Goal: Navigation & Orientation: Find specific page/section

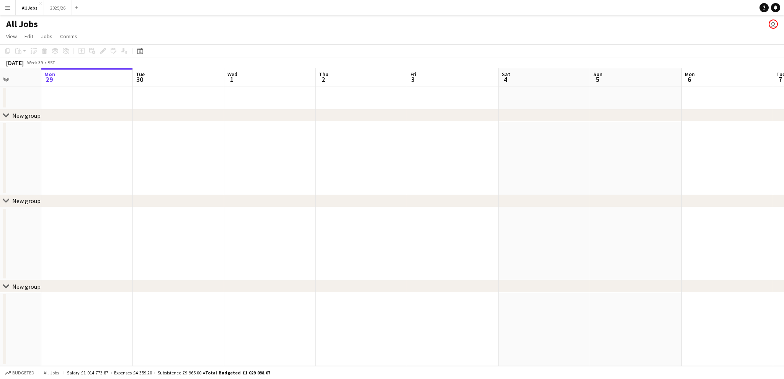
drag, startPoint x: 158, startPoint y: 163, endPoint x: 199, endPoint y: 158, distance: 41.6
click at [199, 158] on app-calendar-viewport "Fri 26 Sat 27 Sun 28 Mon 29 Tue 30 Wed 1 Thu 2 Fri 3 Sat 4 Sun 5 Mon 6 Tue 7 We…" at bounding box center [392, 217] width 784 height 298
drag, startPoint x: 113, startPoint y: 134, endPoint x: 422, endPoint y: 108, distance: 309.6
click at [422, 108] on app-calendar-viewport "Thu 25 Fri 26 Sat 27 Sun 28 Mon 29 Tue 30 Wed 1 Thu 2 Fri 3 Sat 4 Sun 5 Mon 6 T…" at bounding box center [392, 217] width 784 height 298
drag, startPoint x: 329, startPoint y: 136, endPoint x: 432, endPoint y: 118, distance: 104.5
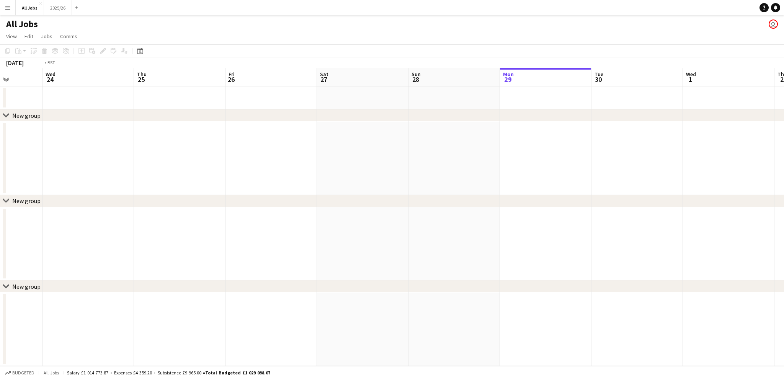
click at [555, 107] on app-calendar-viewport "Sun 21 Mon 22 Tue 23 Wed 24 Thu 25 Fri 26 Sat 27 Sun 28 Mon 29 Tue 30 Wed 1 Thu…" at bounding box center [392, 217] width 784 height 298
drag, startPoint x: 141, startPoint y: 142, endPoint x: 402, endPoint y: 124, distance: 261.0
click at [399, 124] on app-calendar-viewport "Thu 18 Fri 19 Sat 20 Sun 21 Mon 22 Tue 23 Wed 24 Thu 25 Fri 26 Sat 27 Sun 28 Mo…" at bounding box center [392, 217] width 784 height 298
click at [11, 8] on button "Menu" at bounding box center [7, 7] width 15 height 15
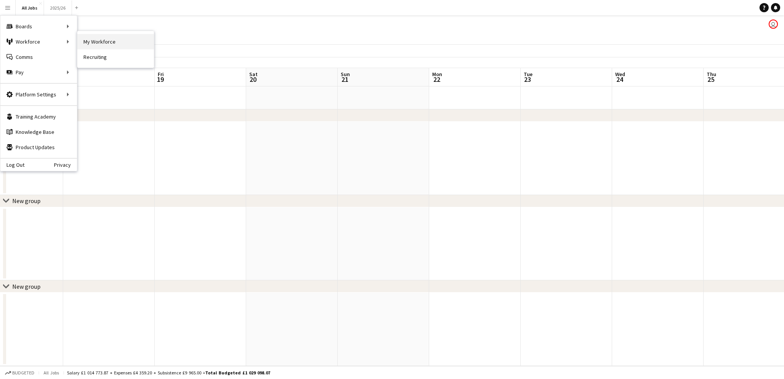
click at [97, 39] on link "My Workforce" at bounding box center [115, 41] width 77 height 15
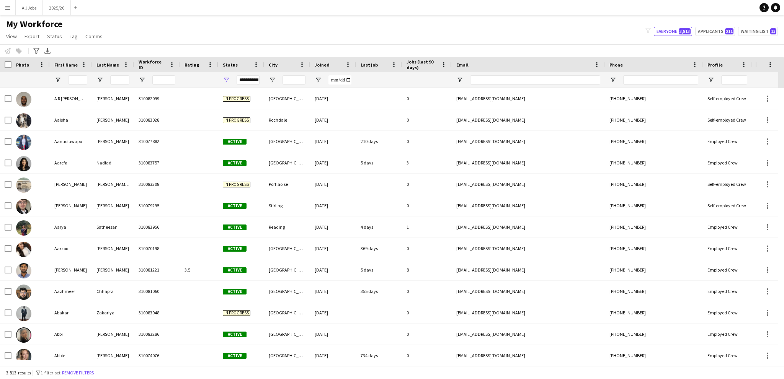
click at [12, 4] on button "Menu" at bounding box center [7, 7] width 15 height 15
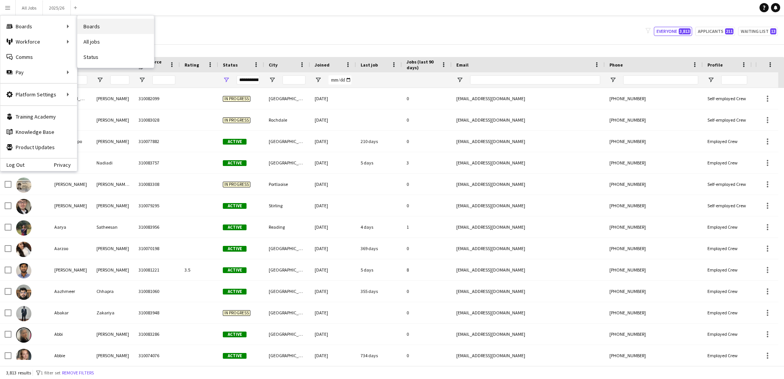
click at [87, 28] on link "Boards" at bounding box center [115, 26] width 77 height 15
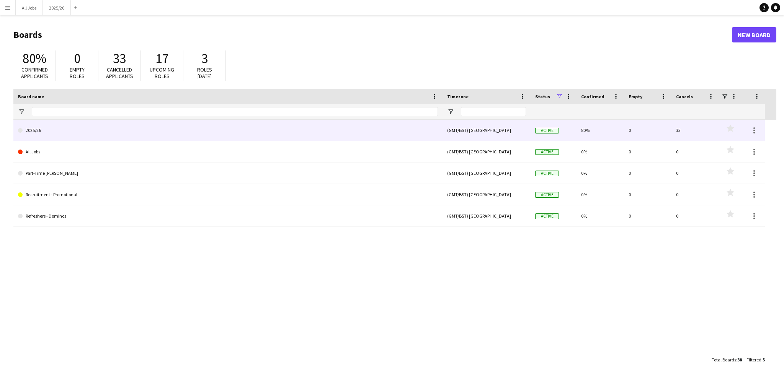
click at [39, 123] on link "2025/26" at bounding box center [228, 130] width 420 height 21
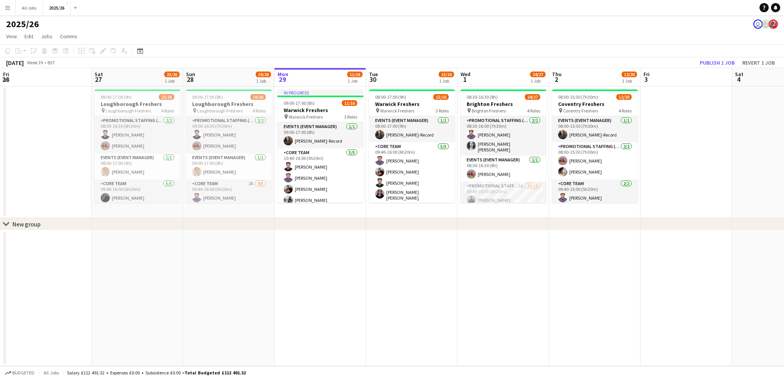
drag, startPoint x: 151, startPoint y: 281, endPoint x: 518, endPoint y: 262, distance: 367.6
click at [518, 263] on app-calendar-viewport "Wed 24 Thu 25 Fri 26 Sat 27 23/26 1 Job Sun 28 19/26 1 Job Mon 29 11/16 1 Job T…" at bounding box center [392, 217] width 784 height 298
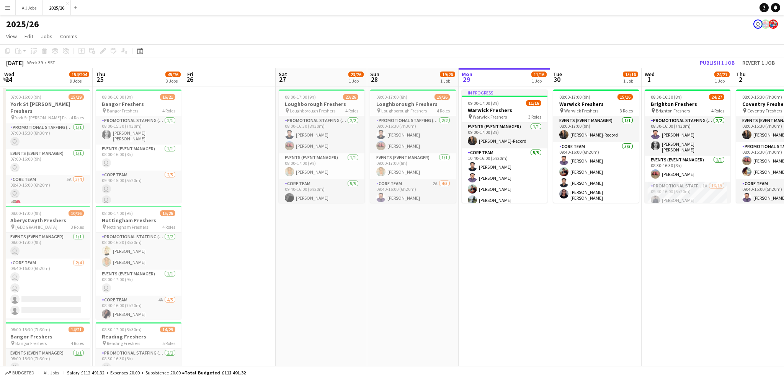
drag, startPoint x: 258, startPoint y: 281, endPoint x: 268, endPoint y: 280, distance: 9.6
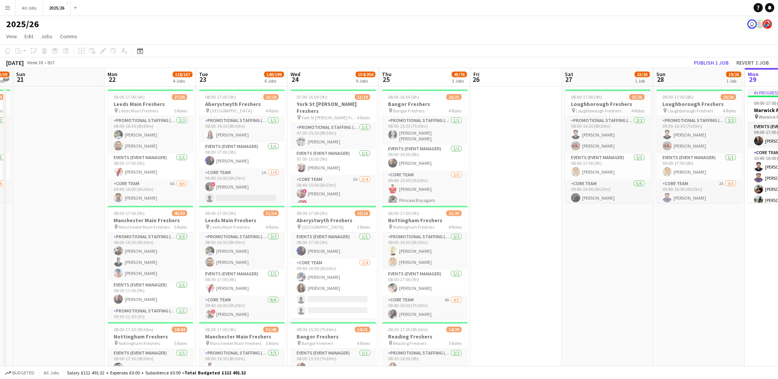
scroll to position [0, 168]
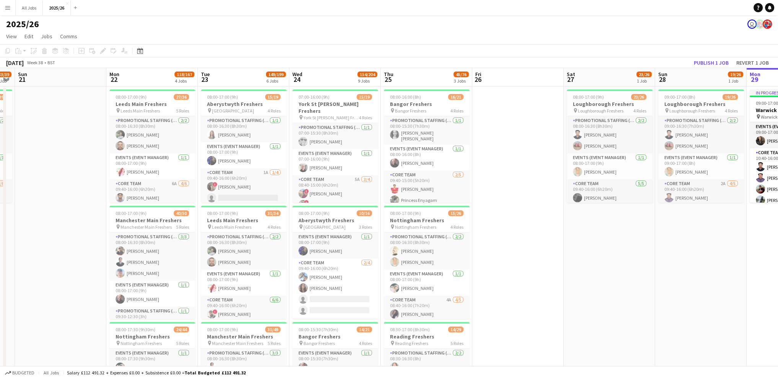
drag, startPoint x: 418, startPoint y: 193, endPoint x: 524, endPoint y: 181, distance: 107.0
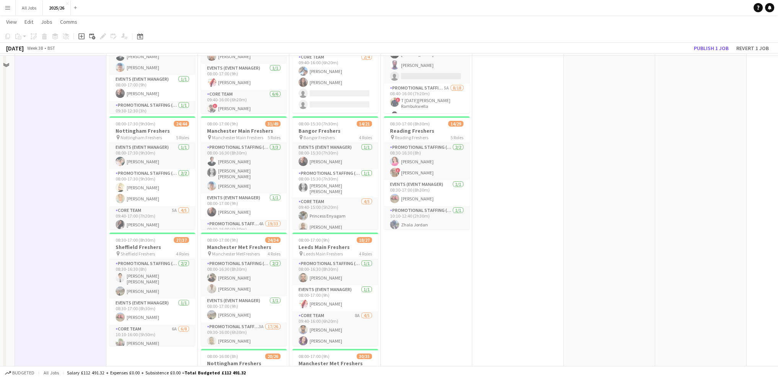
scroll to position [153, 0]
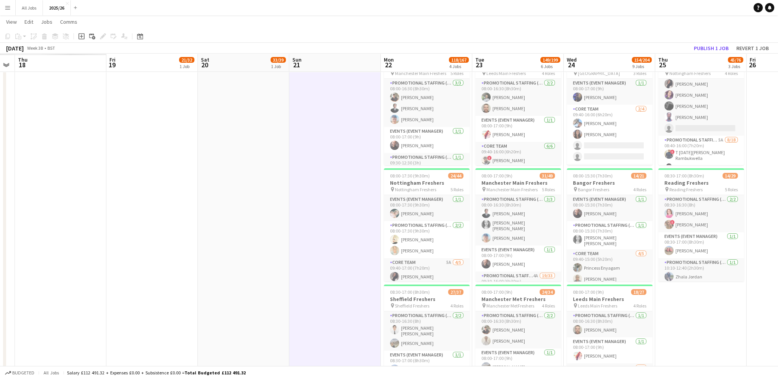
drag, startPoint x: 89, startPoint y: 158, endPoint x: 228, endPoint y: 167, distance: 139.2
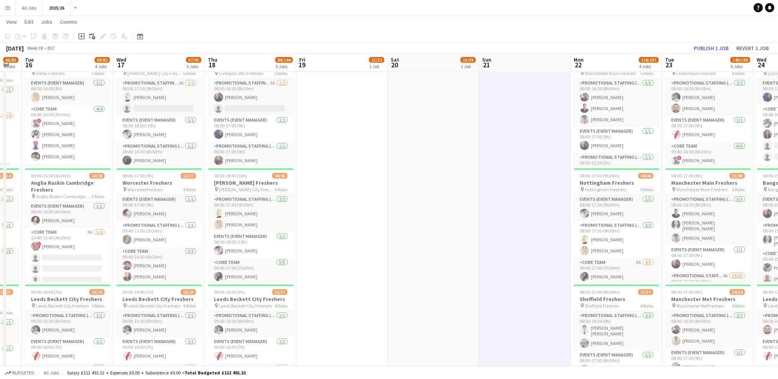
drag, startPoint x: 299, startPoint y: 157, endPoint x: 400, endPoint y: 145, distance: 101.4
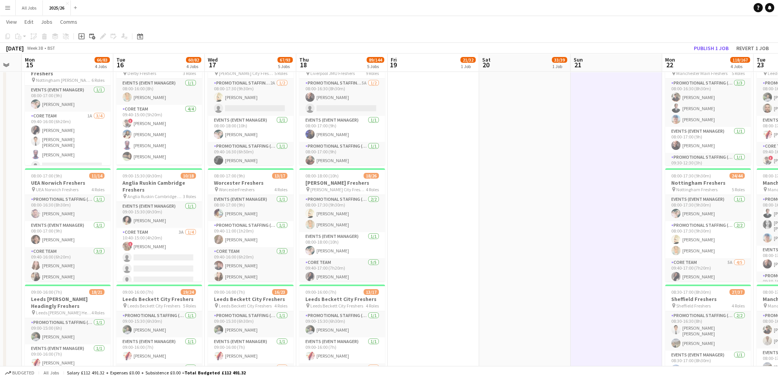
scroll to position [0, 223]
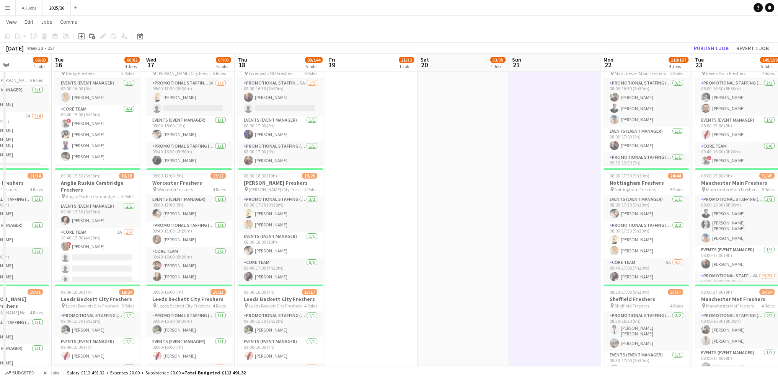
drag, startPoint x: 338, startPoint y: 149, endPoint x: 368, endPoint y: 155, distance: 30.5
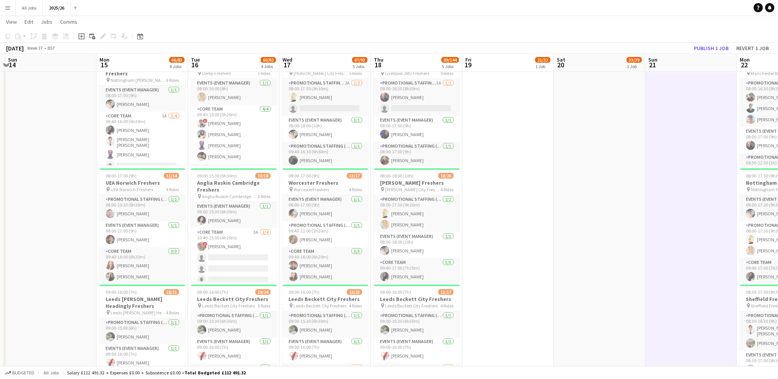
scroll to position [0, 209]
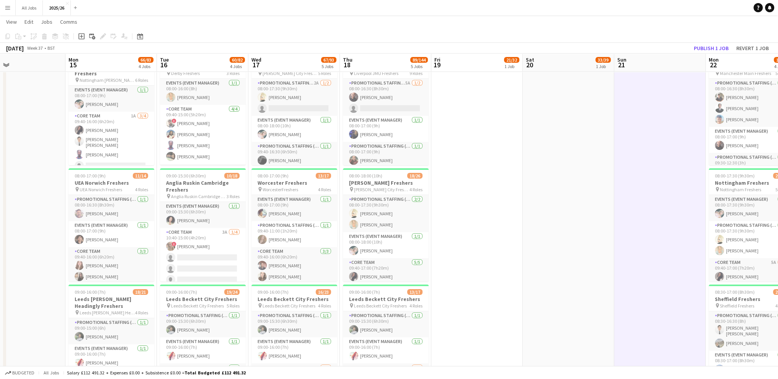
drag, startPoint x: 387, startPoint y: 201, endPoint x: 492, endPoint y: 194, distance: 105.5
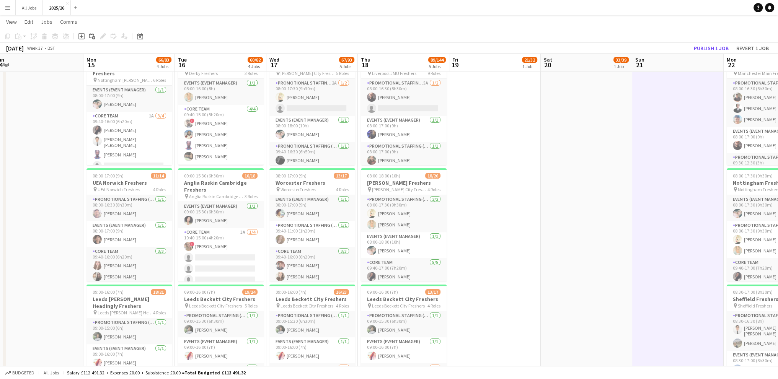
drag, startPoint x: 51, startPoint y: 195, endPoint x: 69, endPoint y: 196, distance: 18.0
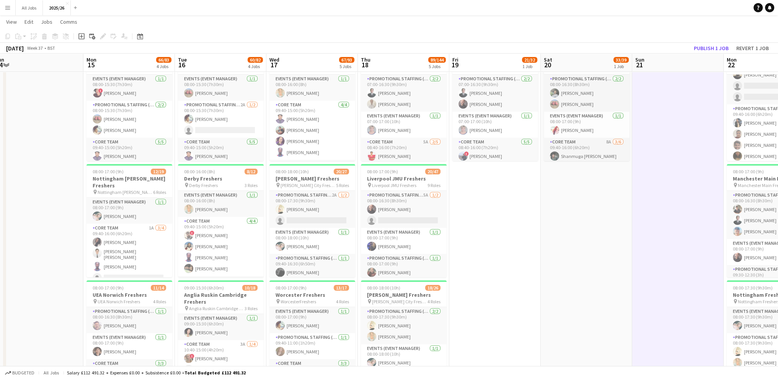
scroll to position [38, 0]
